Goal: Find specific page/section: Find specific page/section

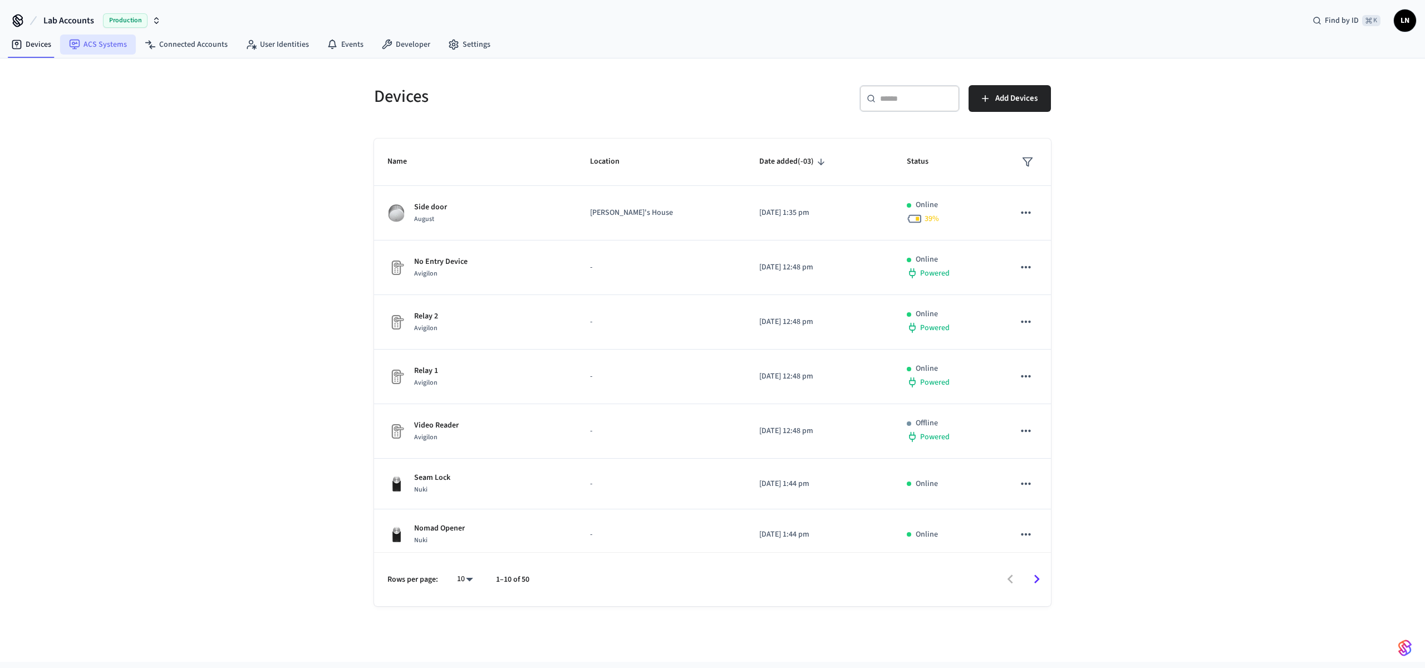
click at [90, 44] on link "ACS Systems" at bounding box center [98, 45] width 76 height 20
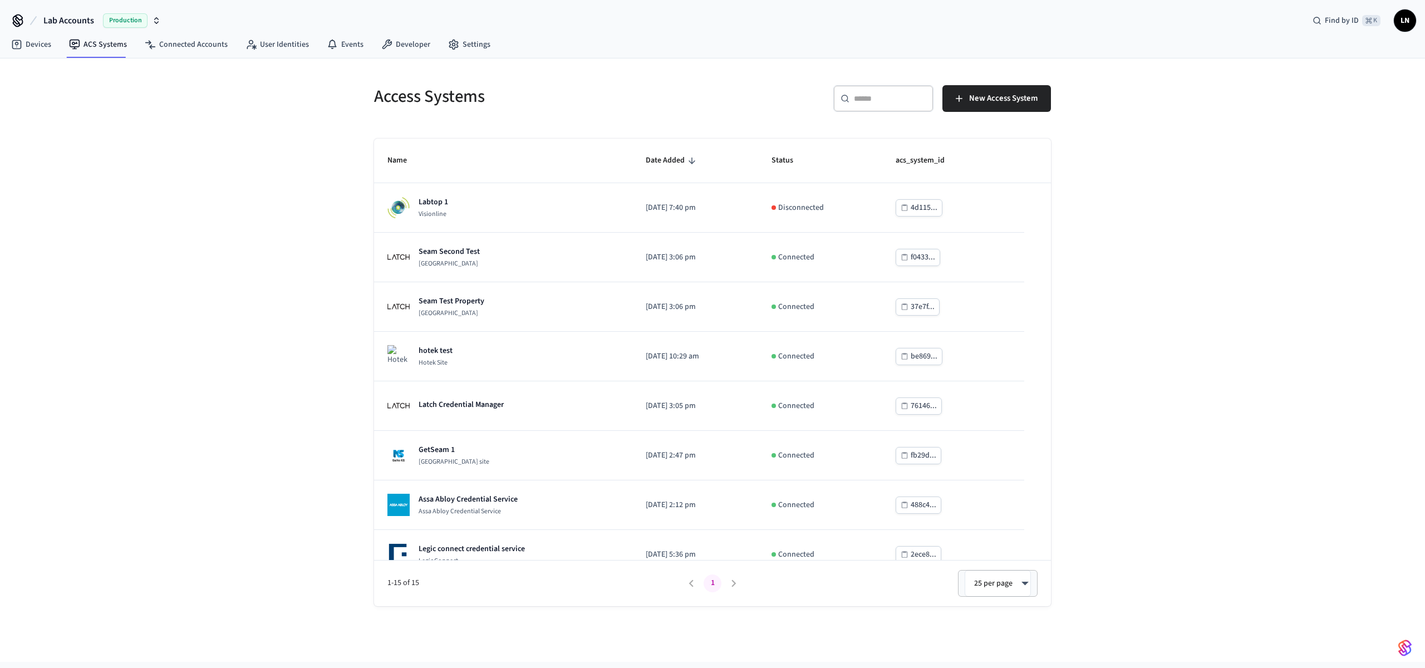
click at [125, 9] on button "Lab Accounts Production" at bounding box center [102, 20] width 124 height 23
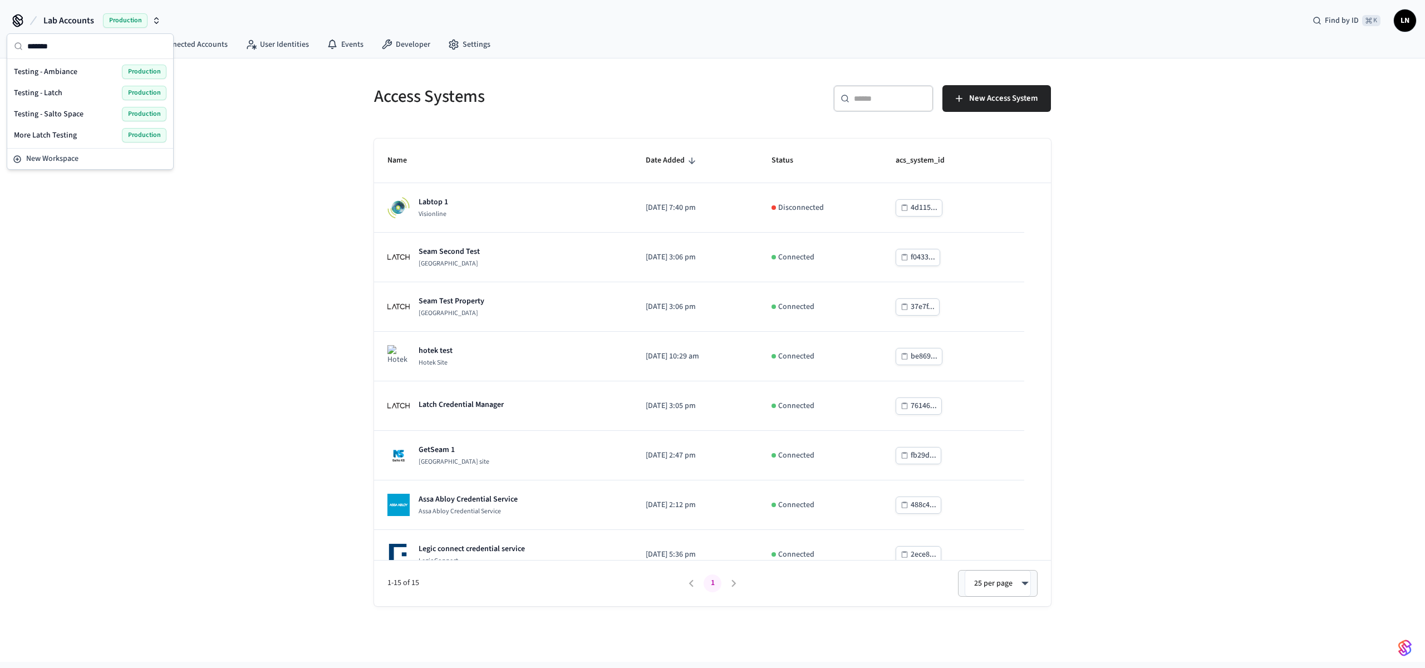
type input "*******"
click at [92, 68] on div "Testing - Ambiance Production" at bounding box center [90, 72] width 152 height 14
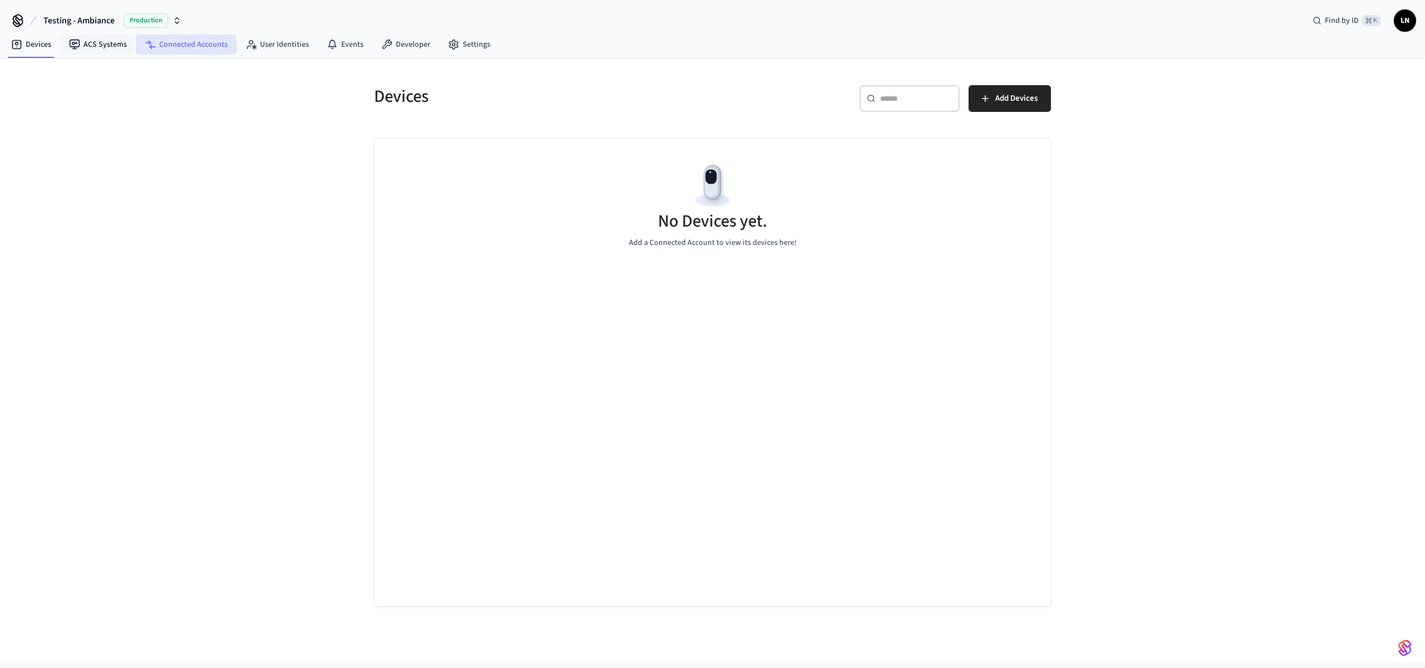
click at [181, 51] on link "Connected Accounts" at bounding box center [186, 45] width 101 height 20
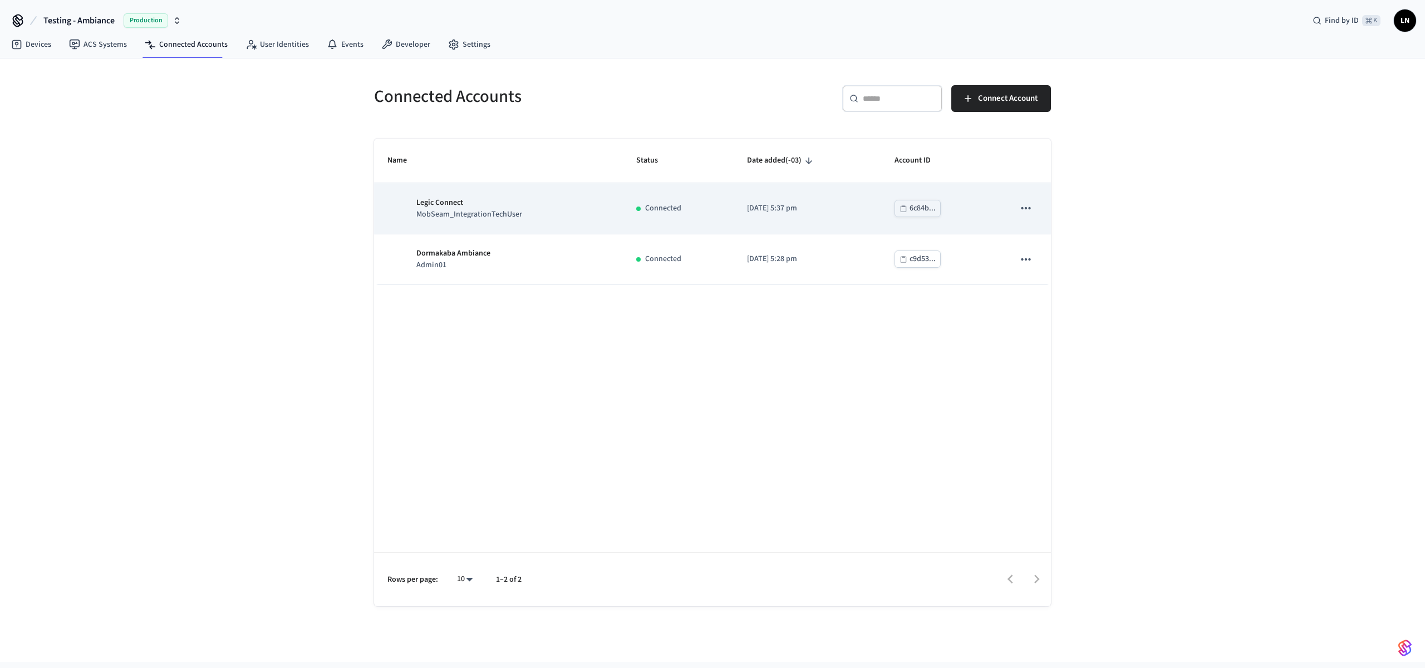
click at [495, 213] on p "MobSeam_IntegrationTechUser" at bounding box center [469, 215] width 106 height 12
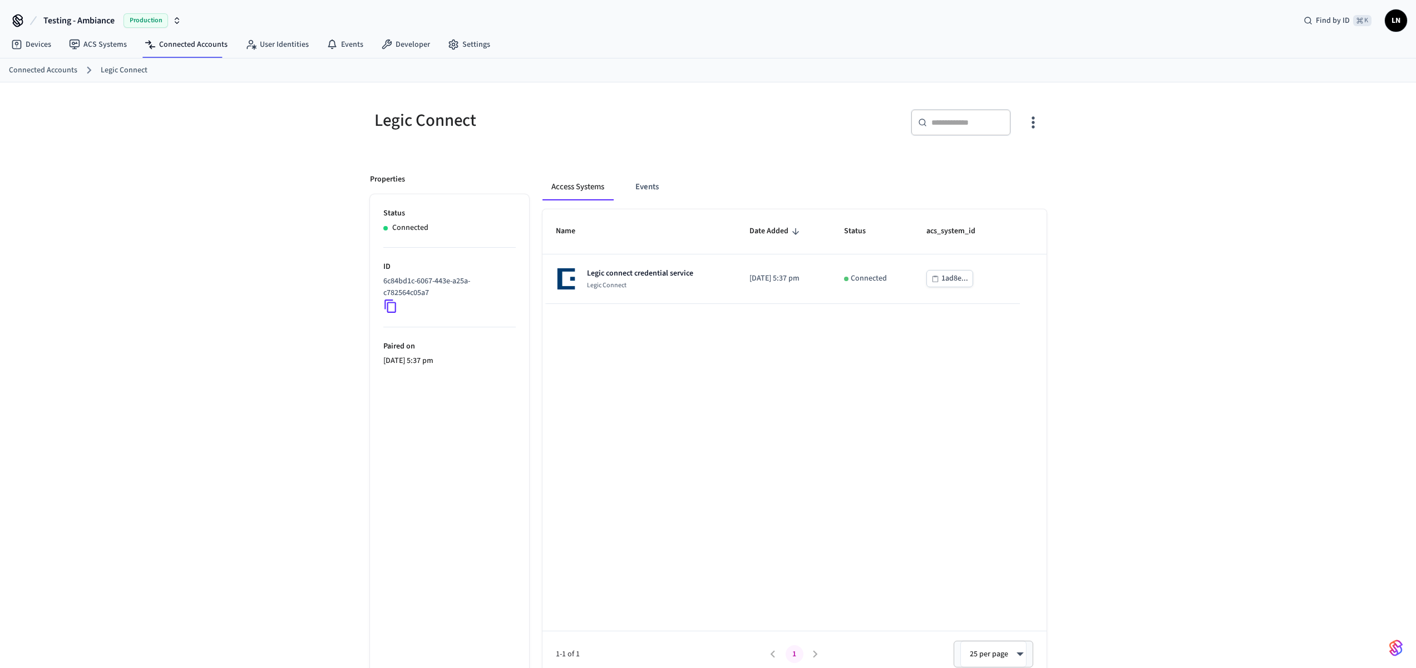
click at [398, 295] on p "6c84bd1c-6067-443e-a25a-c782564c05a7" at bounding box center [447, 286] width 128 height 23
click at [395, 299] on icon at bounding box center [390, 306] width 14 height 14
